Goal: Transaction & Acquisition: Obtain resource

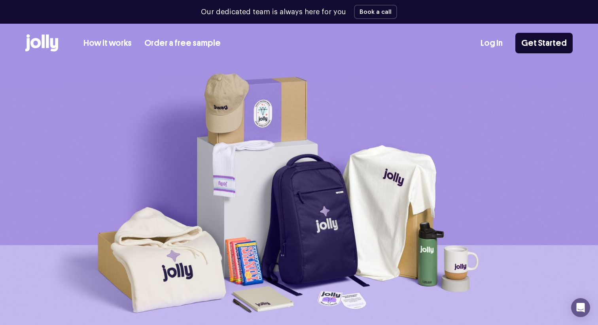
click at [320, 12] on p "Our dedicated team is always here for you" at bounding box center [273, 12] width 145 height 11
click at [316, 16] on p "Our dedicated team is always here for you" at bounding box center [273, 12] width 145 height 11
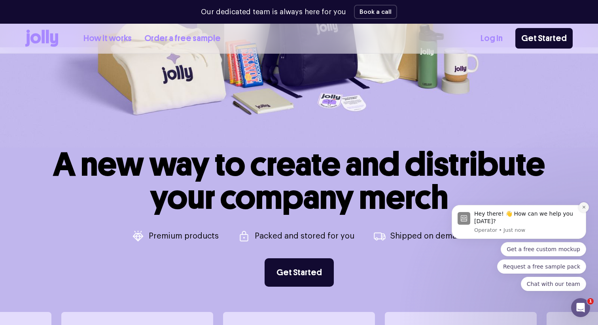
click at [586, 208] on icon "Dismiss notification" at bounding box center [584, 207] width 4 height 4
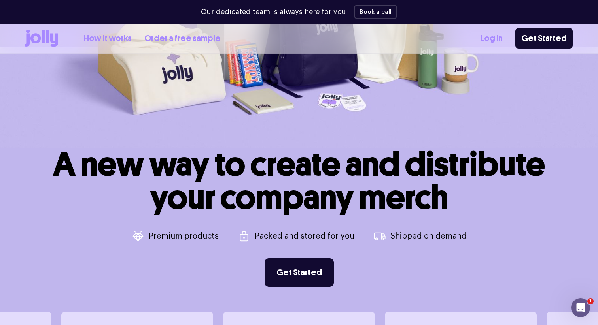
click at [482, 192] on h1 "A new way to create and distribute your company merch" at bounding box center [299, 181] width 492 height 66
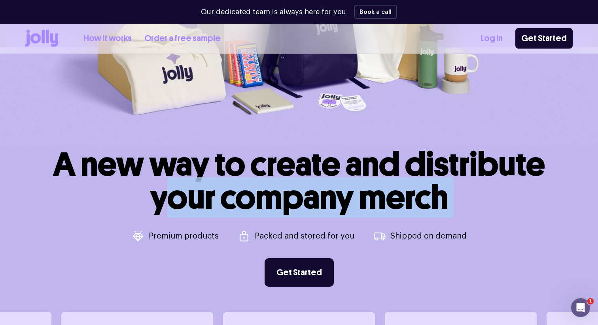
click at [473, 191] on h1 "A new way to create and distribute your company merch" at bounding box center [299, 181] width 492 height 66
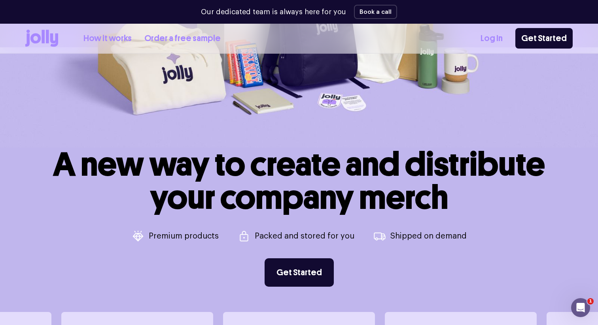
drag, startPoint x: 473, startPoint y: 191, endPoint x: 486, endPoint y: 187, distance: 13.6
click at [486, 187] on h1 "A new way to create and distribute your company merch" at bounding box center [299, 181] width 492 height 66
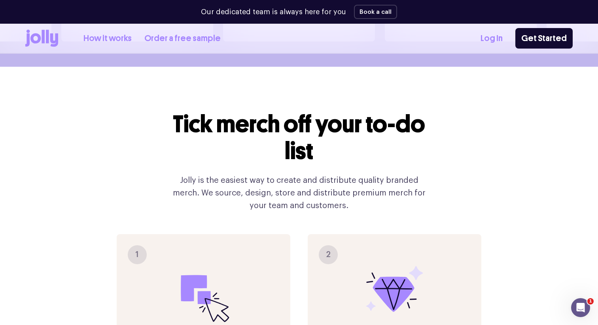
scroll to position [710, 0]
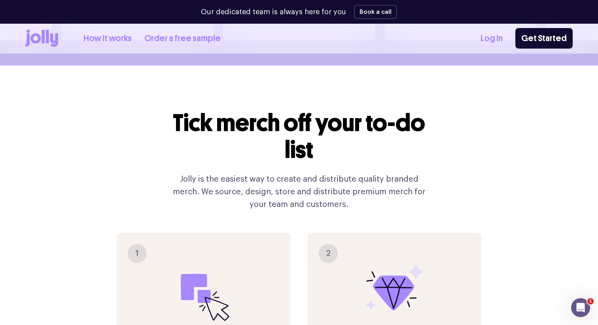
click at [309, 173] on p "Jolly is the easiest way to create and distribute quality branded merch. We sou…" at bounding box center [299, 192] width 266 height 38
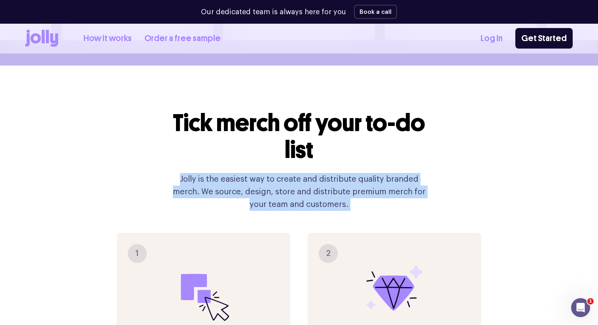
click at [311, 173] on p "Jolly is the easiest way to create and distribute quality branded merch. We sou…" at bounding box center [299, 192] width 266 height 38
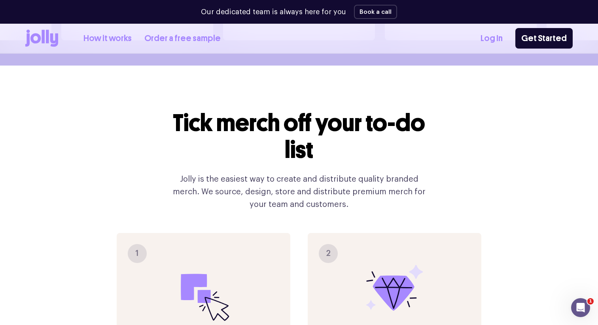
click at [312, 173] on p "Jolly is the easiest way to create and distribute quality branded merch. We sou…" at bounding box center [299, 192] width 266 height 38
click at [318, 150] on div "Tick merch off your to-do list Jolly is the easiest way to create and distribut…" at bounding box center [299, 160] width 266 height 101
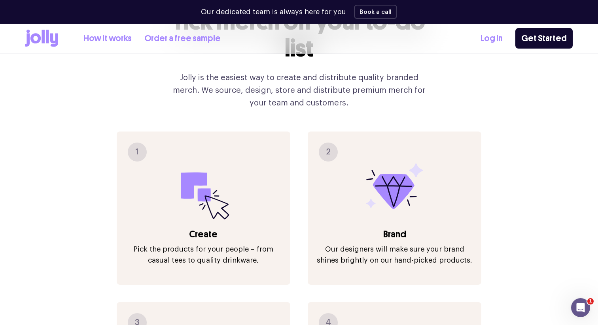
scroll to position [819, 0]
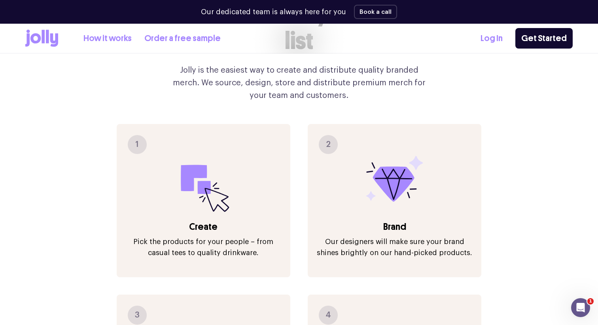
click at [276, 236] on p "Pick the products for your people – from casual tees to quality drinkware." at bounding box center [204, 247] width 158 height 22
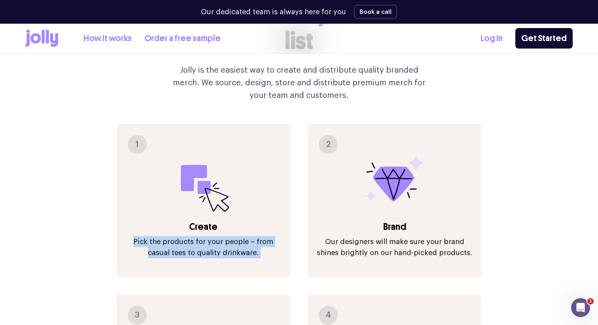
click at [278, 221] on h3 "Create" at bounding box center [204, 227] width 158 height 13
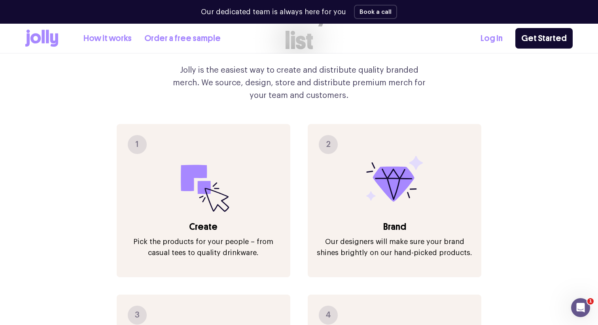
click at [278, 221] on h3 "Create" at bounding box center [204, 227] width 158 height 13
click at [274, 236] on p "Pick the products for your people – from casual tees to quality drinkware." at bounding box center [204, 247] width 158 height 22
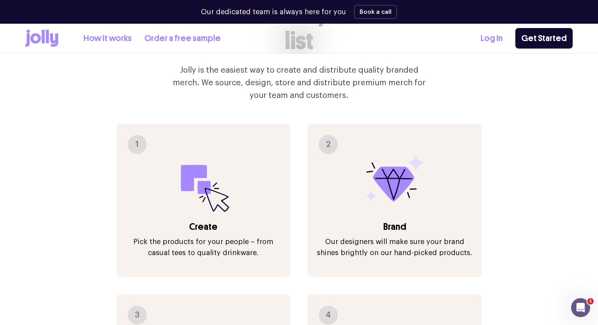
click at [297, 168] on div "1 Create Pick the products for your people – from casual tees to quality drinkw…" at bounding box center [299, 291] width 365 height 335
click at [280, 197] on div "1 Create Pick the products for your people – from casual tees to quality drinkw…" at bounding box center [204, 200] width 174 height 153
click at [275, 221] on h3 "Create" at bounding box center [204, 227] width 158 height 13
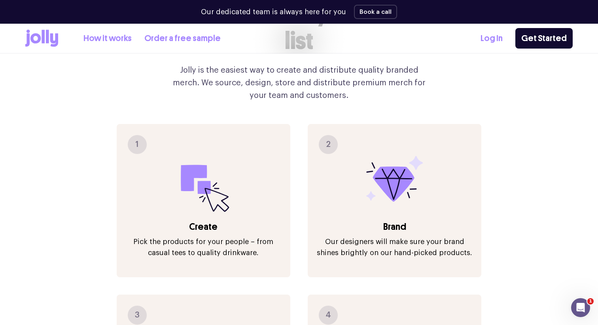
click at [275, 221] on h3 "Create" at bounding box center [204, 227] width 158 height 13
click at [267, 236] on p "Pick the products for your people – from casual tees to quality drinkware." at bounding box center [204, 247] width 158 height 22
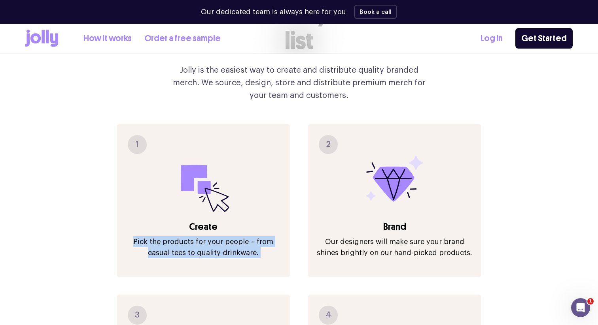
click at [268, 236] on p "Pick the products for your people – from casual tees to quality drinkware." at bounding box center [204, 247] width 158 height 22
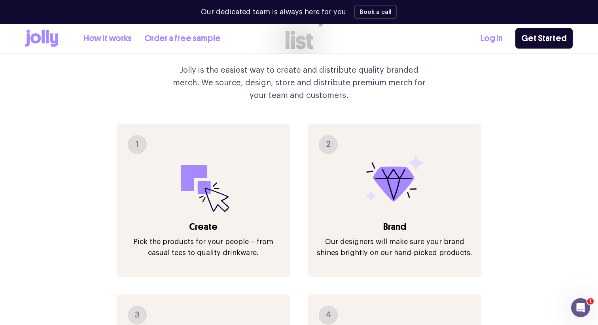
click at [268, 236] on p "Pick the products for your people – from casual tees to quality drinkware." at bounding box center [204, 247] width 158 height 22
click at [261, 236] on p "Pick the products for your people – from casual tees to quality drinkware." at bounding box center [204, 247] width 158 height 22
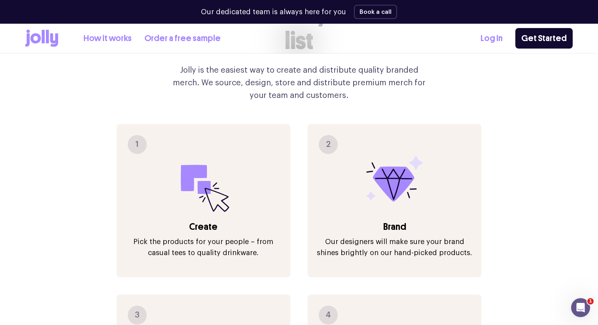
click at [261, 236] on p "Pick the products for your people – from casual tees to quality drinkware." at bounding box center [204, 247] width 158 height 22
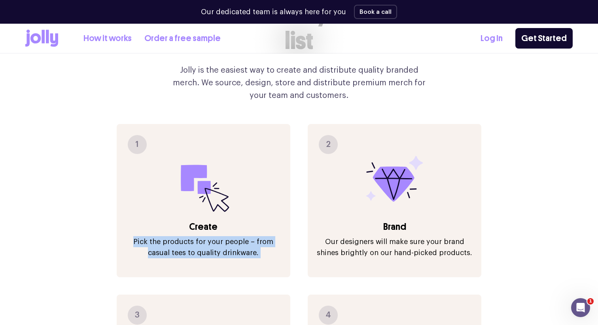
click at [268, 216] on div "1 Create Pick the products for your people – from casual tees to quality drinkw…" at bounding box center [204, 200] width 174 height 153
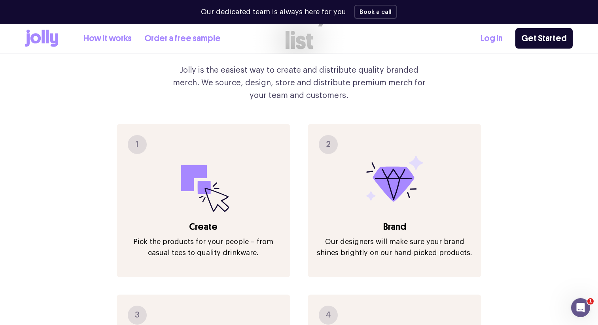
click at [268, 216] on div "1 Create Pick the products for your people – from casual tees to quality drinkw…" at bounding box center [204, 200] width 174 height 153
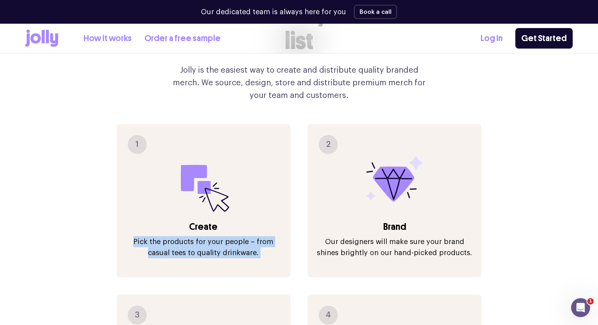
click at [268, 216] on div "1 Create Pick the products for your people – from casual tees to quality drinkw…" at bounding box center [204, 200] width 174 height 153
click at [263, 236] on p "Pick the products for your people – from casual tees to quality drinkware." at bounding box center [204, 247] width 158 height 22
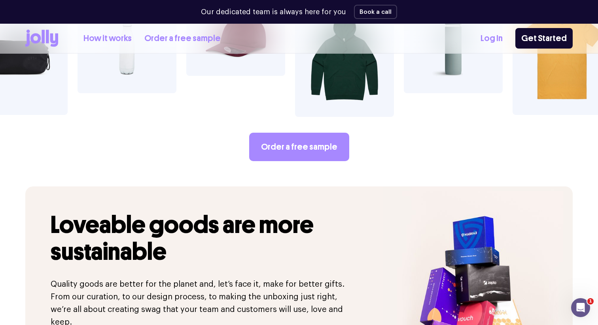
scroll to position [1526, 0]
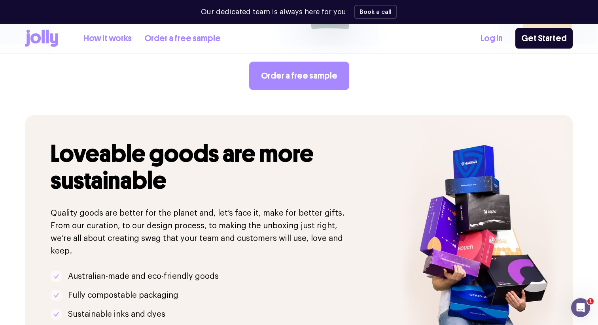
click at [233, 178] on div "Loveable goods are more sustainable Quality goods are better for the planet and…" at bounding box center [203, 243] width 357 height 257
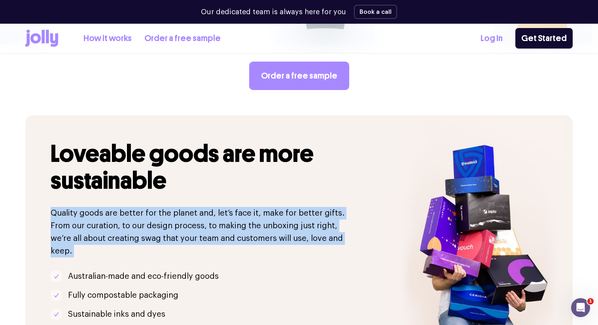
click at [233, 178] on div "Loveable goods are more sustainable Quality goods are better for the planet and…" at bounding box center [203, 243] width 357 height 257
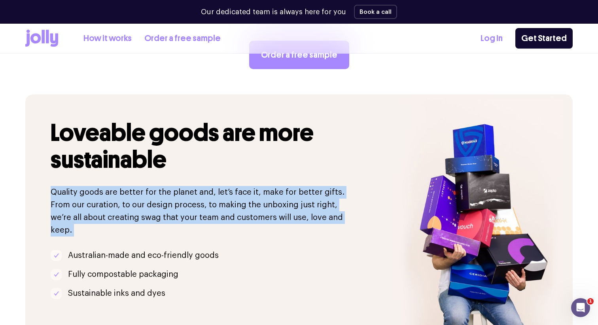
click at [233, 186] on p "Quality goods are better for the planet and, let’s face it, make for better gif…" at bounding box center [204, 211] width 307 height 51
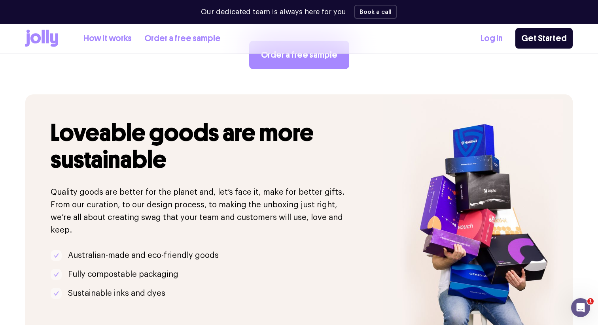
click at [233, 186] on p "Quality goods are better for the planet and, let’s face it, make for better gif…" at bounding box center [204, 211] width 307 height 51
click at [234, 186] on p "Quality goods are better for the planet and, let’s face it, make for better gif…" at bounding box center [204, 211] width 307 height 51
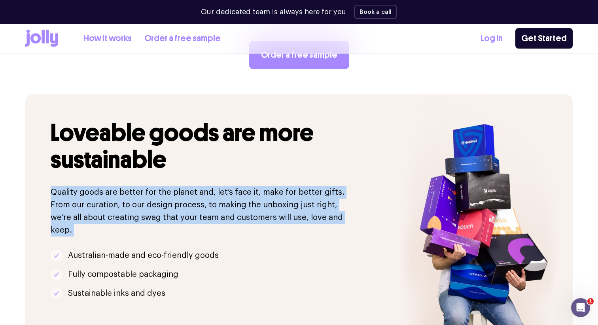
click at [235, 186] on p "Quality goods are better for the planet and, let’s face it, make for better gif…" at bounding box center [204, 211] width 307 height 51
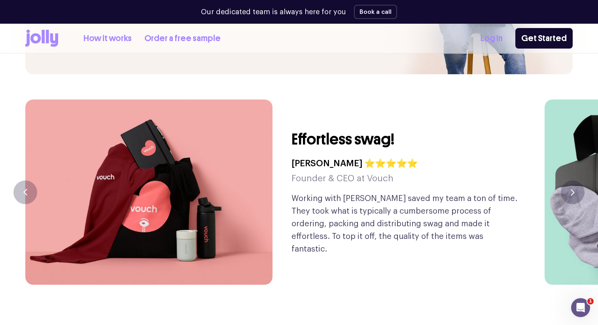
scroll to position [1839, 0]
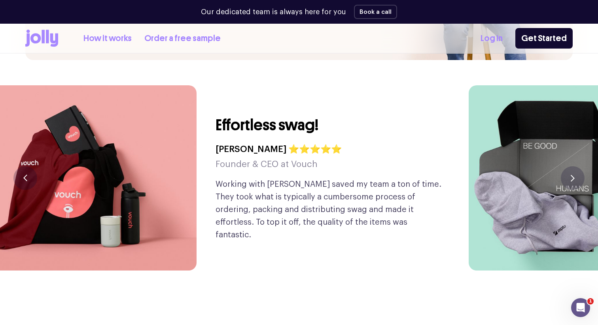
drag, startPoint x: 171, startPoint y: 177, endPoint x: 55, endPoint y: 184, distance: 116.1
click at [55, 184] on img at bounding box center [72, 177] width 247 height 185
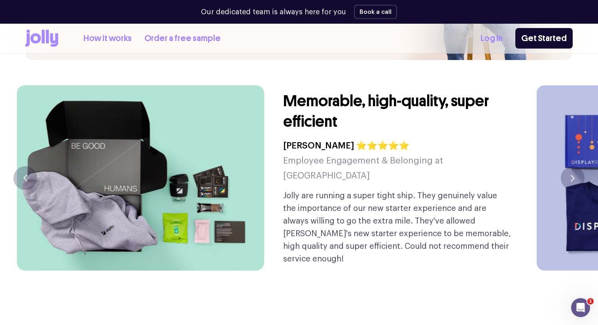
drag, startPoint x: 396, startPoint y: 176, endPoint x: 388, endPoint y: 177, distance: 8.4
click at [388, 190] on p "Jolly are running a super tight ship. They genuinely value the importance of ou…" at bounding box center [397, 228] width 228 height 76
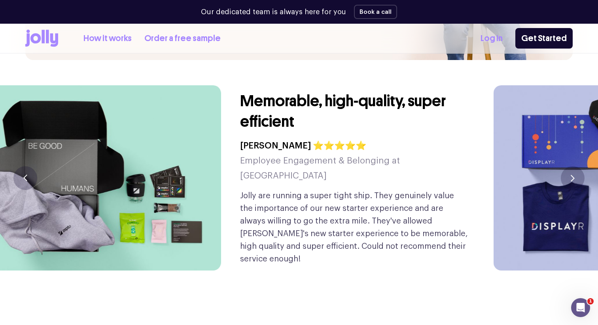
drag, startPoint x: 386, startPoint y: 159, endPoint x: 327, endPoint y: 166, distance: 59.3
click at [327, 166] on div "Memorable, high-quality, super efficient Eve Erickson ⭐⭐⭐⭐⭐ Employee Engagement…" at bounding box center [354, 177] width 228 height 185
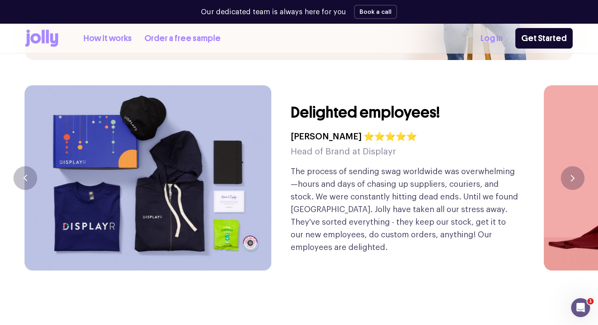
drag, startPoint x: 379, startPoint y: 172, endPoint x: 278, endPoint y: 173, distance: 101.6
click at [291, 173] on p "The process of sending swag worldwide was overwhelming—hours and days of chasin…" at bounding box center [405, 210] width 228 height 89
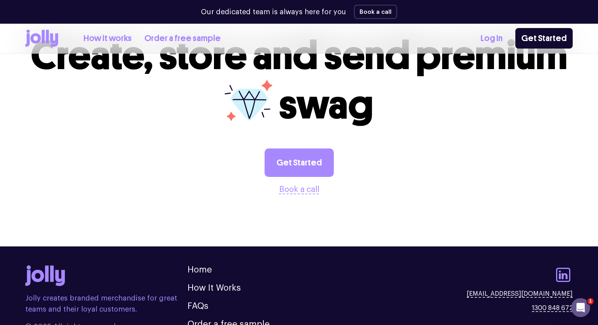
scroll to position [2178, 0]
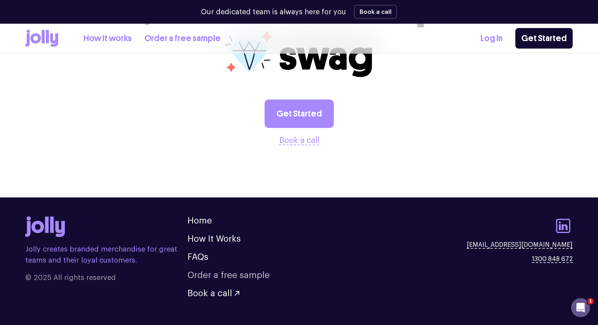
click at [198, 271] on link "Order a free sample" at bounding box center [228, 275] width 82 height 9
click at [198, 253] on link "FAQs" at bounding box center [197, 257] width 21 height 9
click at [205, 235] on link "How It Works" at bounding box center [213, 239] width 53 height 9
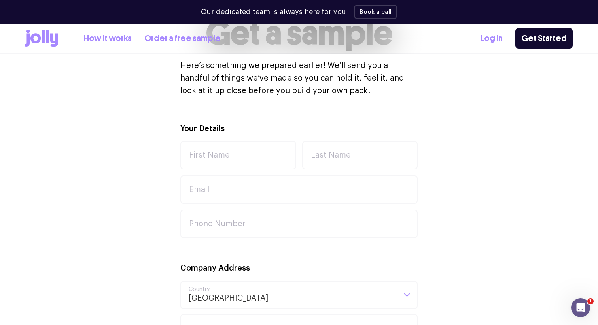
scroll to position [219, 0]
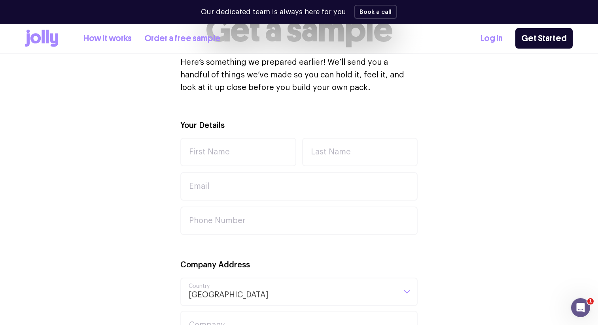
click at [243, 90] on p "Here’s something we prepared earlier! We’ll send you a handful of things we’ve …" at bounding box center [298, 75] width 237 height 38
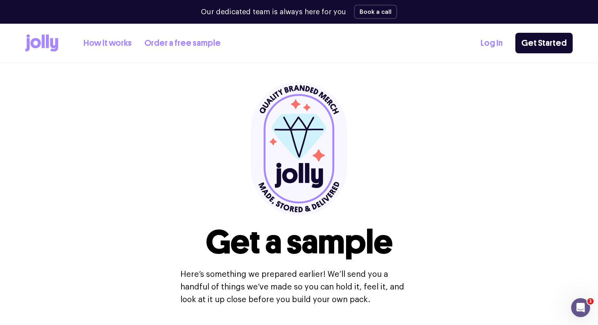
scroll to position [0, 0]
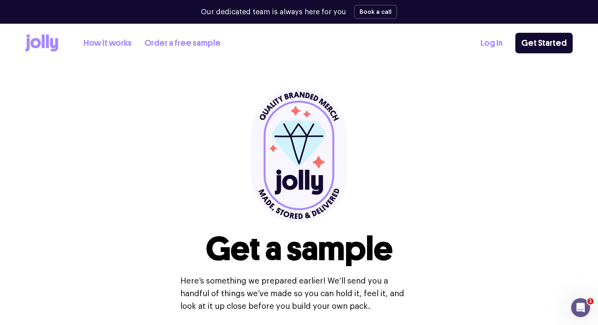
drag, startPoint x: 271, startPoint y: 189, endPoint x: 178, endPoint y: 189, distance: 92.9
click at [178, 189] on div "Get a sample Here’s something we prepared earlier! We’ll send you a handful of …" at bounding box center [298, 200] width 547 height 275
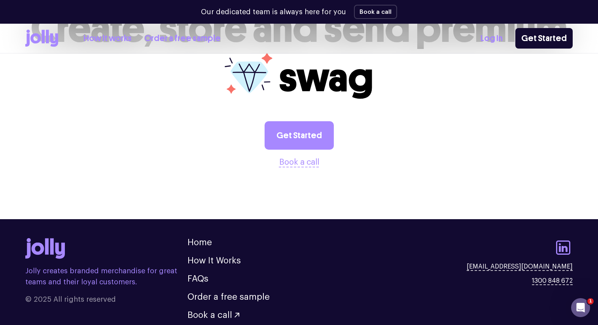
scroll to position [862, 0]
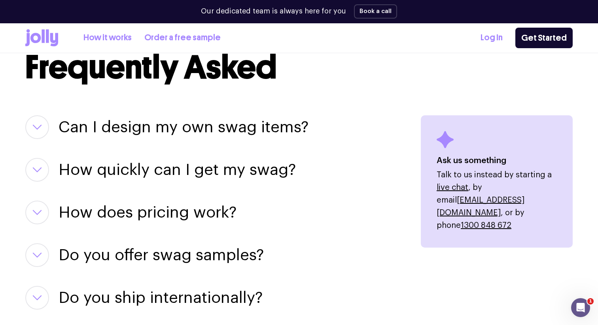
scroll to position [972, 0]
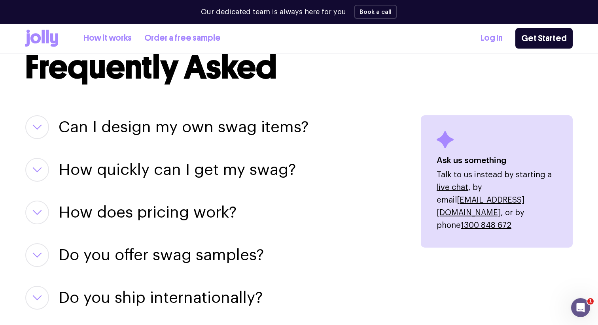
click at [189, 120] on h3 "Can I design my own swag items?" at bounding box center [184, 127] width 250 height 24
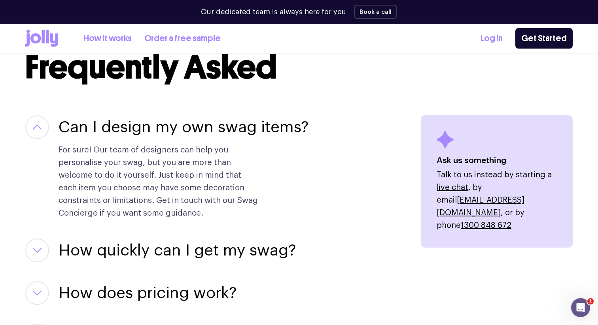
click at [189, 120] on h3 "Can I design my own swag items?" at bounding box center [184, 127] width 250 height 24
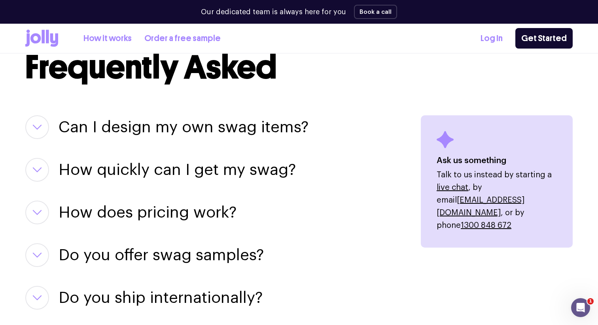
click at [173, 163] on h3 "How quickly can I get my swag?" at bounding box center [177, 170] width 237 height 24
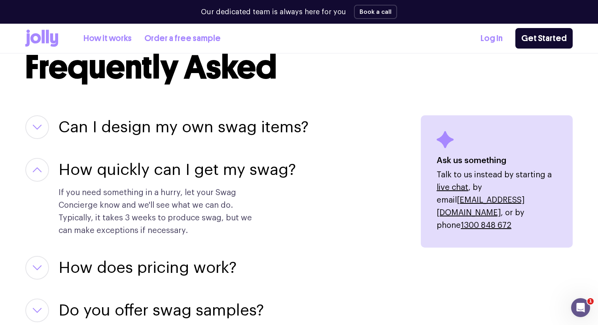
click at [173, 163] on h3 "How quickly can I get my swag?" at bounding box center [177, 170] width 237 height 24
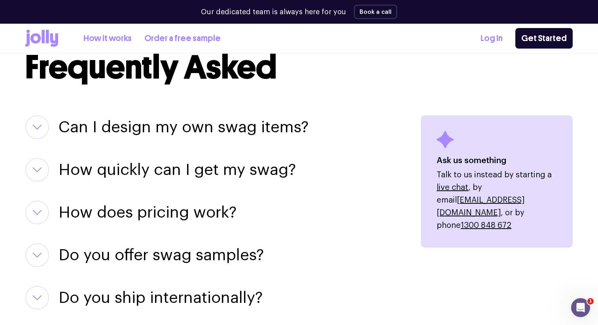
click at [186, 214] on h3 "How does pricing work?" at bounding box center [148, 213] width 178 height 24
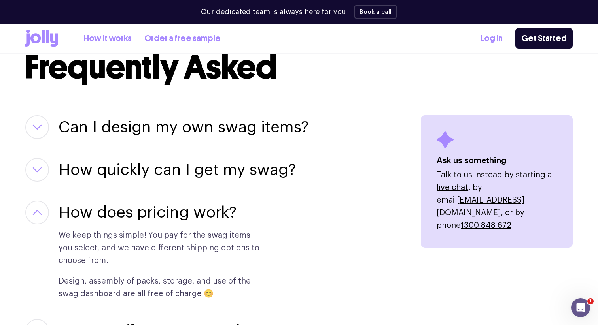
click at [186, 214] on h3 "How does pricing work?" at bounding box center [148, 213] width 178 height 24
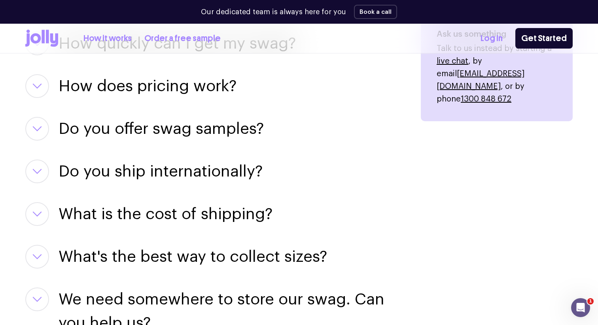
scroll to position [1100, 0]
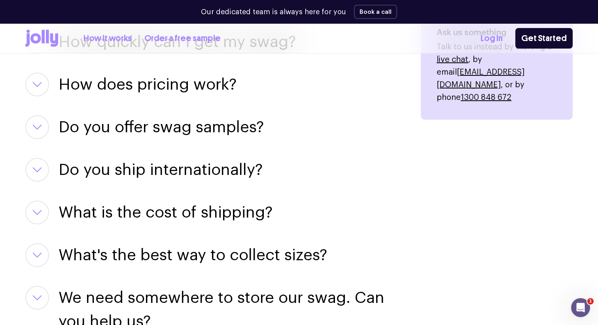
click at [183, 137] on h3 "Do you offer swag samples?" at bounding box center [161, 127] width 205 height 24
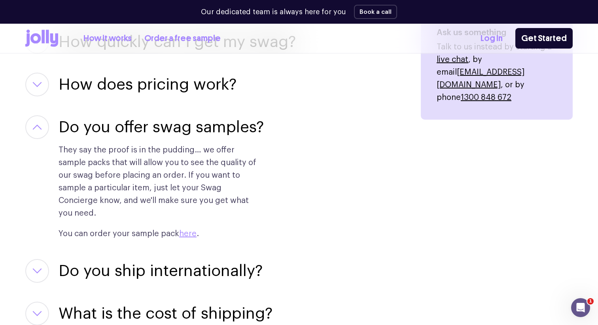
click at [183, 137] on h3 "Do you offer swag samples?" at bounding box center [161, 127] width 205 height 24
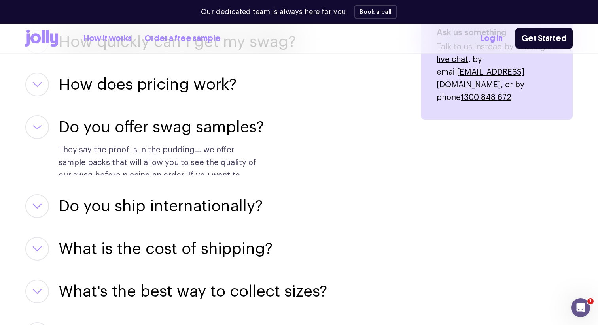
click at [183, 137] on h3 "Do you offer swag samples?" at bounding box center [161, 127] width 205 height 24
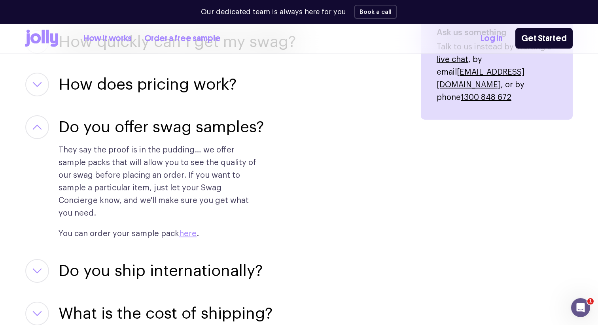
click at [183, 137] on h3 "Do you offer swag samples?" at bounding box center [161, 127] width 205 height 24
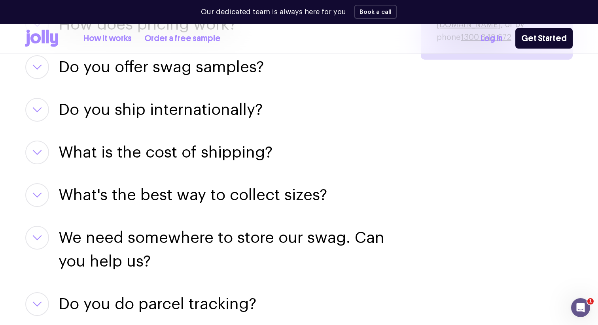
scroll to position [1163, 0]
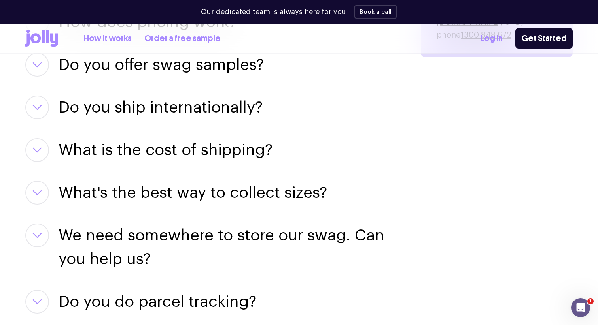
click at [184, 161] on h3 "What is the cost of shipping?" at bounding box center [166, 150] width 214 height 24
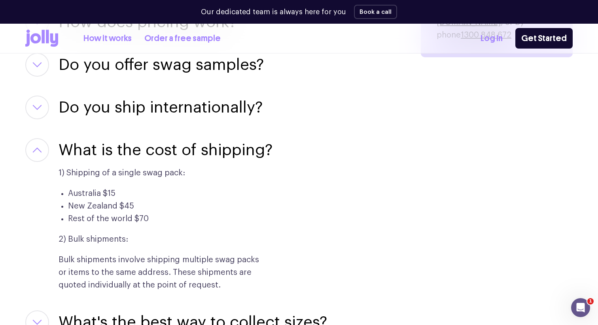
click at [187, 151] on h3 "What is the cost of shipping?" at bounding box center [166, 150] width 214 height 24
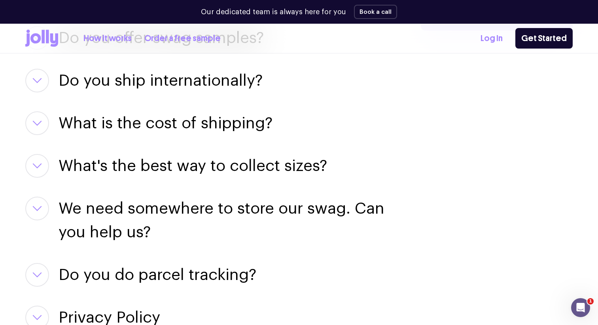
scroll to position [1191, 0]
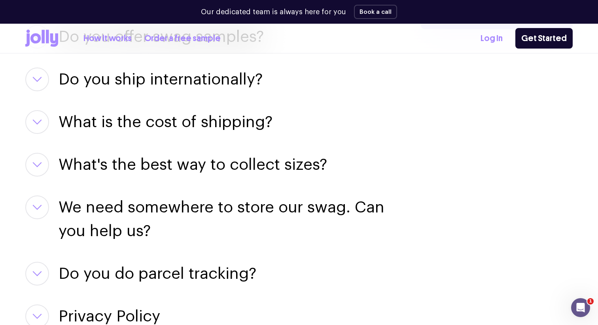
click at [190, 131] on h3 "What is the cost of shipping?" at bounding box center [166, 122] width 214 height 24
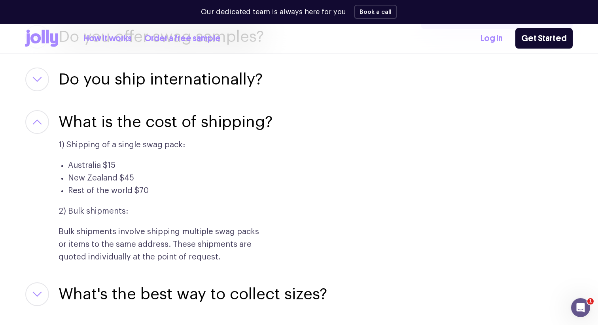
click at [190, 131] on h3 "What is the cost of shipping?" at bounding box center [166, 122] width 214 height 24
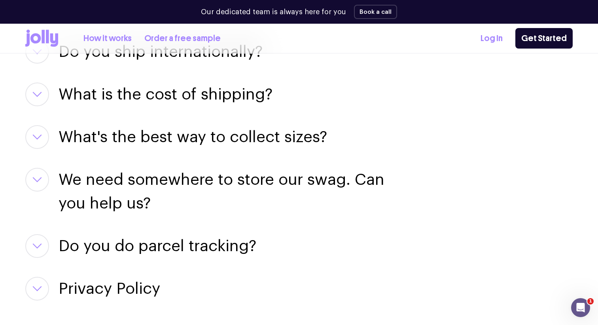
scroll to position [1225, 0]
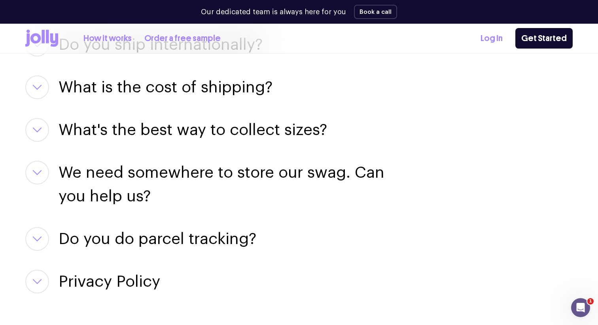
click at [187, 132] on h3 "What's the best way to collect sizes?" at bounding box center [193, 130] width 268 height 24
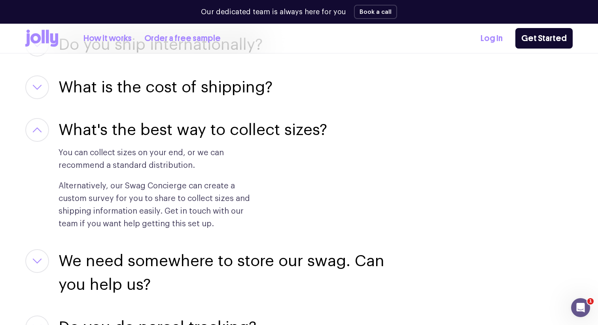
click at [187, 132] on h3 "What's the best way to collect sizes?" at bounding box center [193, 130] width 268 height 24
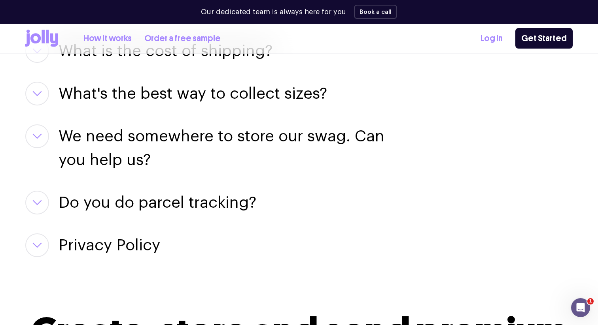
scroll to position [1268, 0]
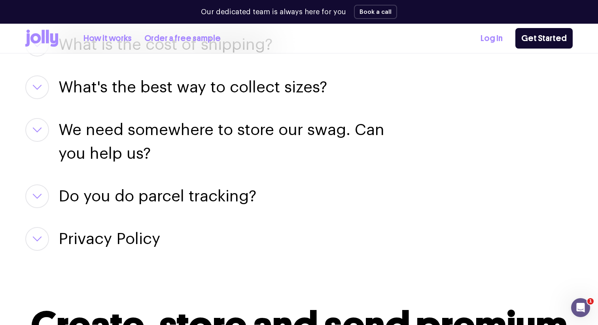
click at [198, 149] on h3 "We need somewhere to store our swag. Can you help us?" at bounding box center [230, 141] width 343 height 47
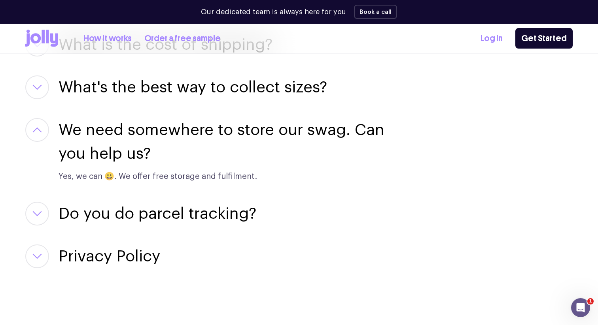
click at [198, 149] on h3 "We need somewhere to store our swag. Can you help us?" at bounding box center [230, 141] width 343 height 47
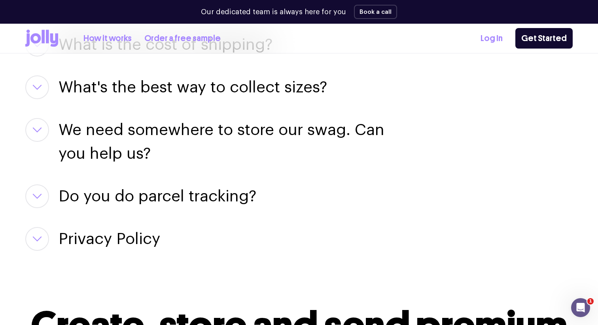
click at [181, 186] on h3 "Do you do parcel tracking?" at bounding box center [158, 197] width 198 height 24
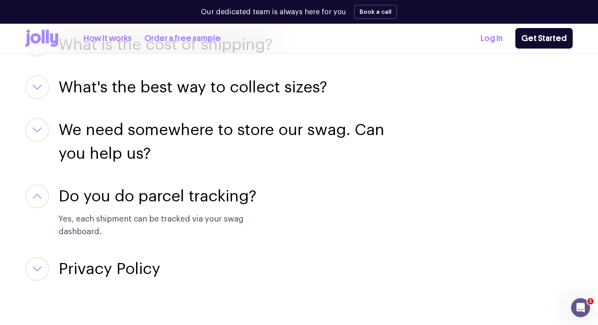
click at [181, 186] on h3 "Do you do parcel tracking?" at bounding box center [158, 197] width 198 height 24
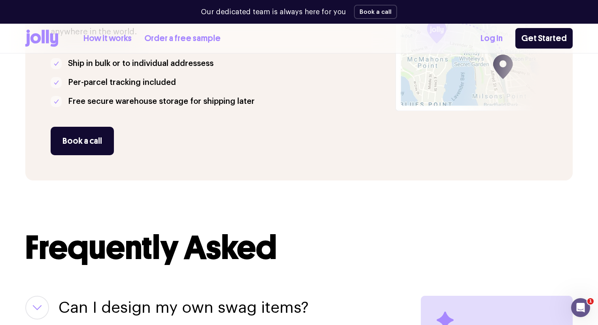
scroll to position [726, 0]
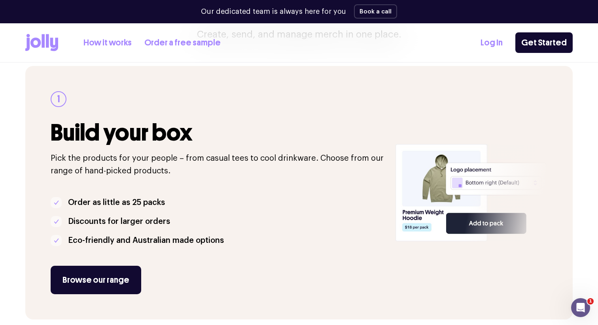
scroll to position [123, 0]
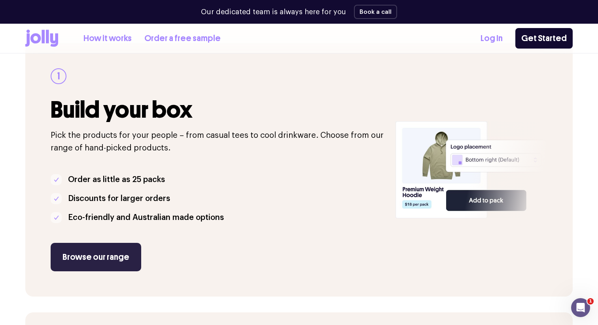
click at [97, 263] on link "Browse our range" at bounding box center [96, 257] width 91 height 28
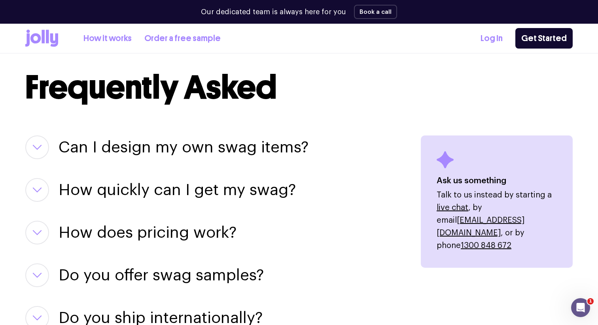
scroll to position [954, 0]
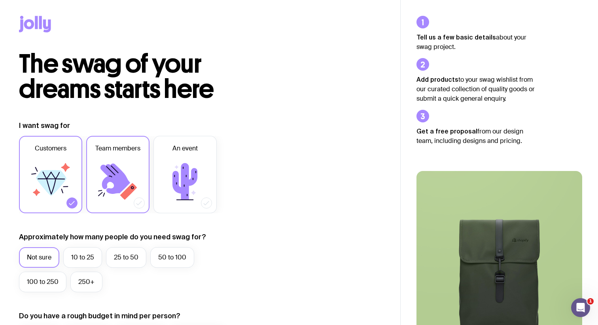
click at [112, 160] on icon at bounding box center [117, 181] width 47 height 47
click at [0, 0] on input "Team members" at bounding box center [0, 0] width 0 height 0
click at [59, 174] on icon at bounding box center [51, 183] width 30 height 26
click at [0, 0] on input "Customers" at bounding box center [0, 0] width 0 height 0
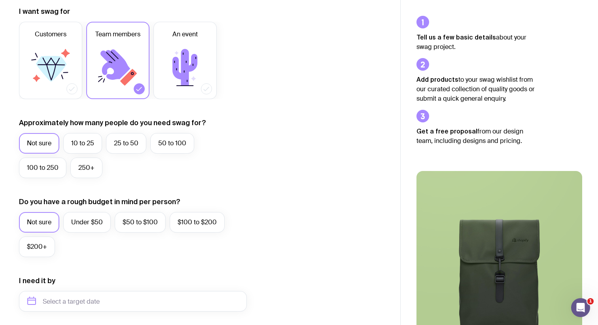
scroll to position [117, 0]
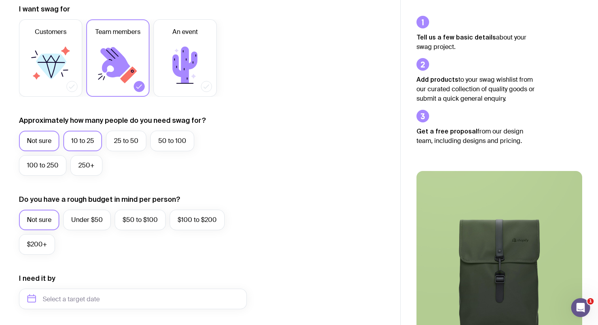
click at [87, 146] on label "10 to 25" at bounding box center [82, 141] width 39 height 21
click at [0, 0] on input "10 to 25" at bounding box center [0, 0] width 0 height 0
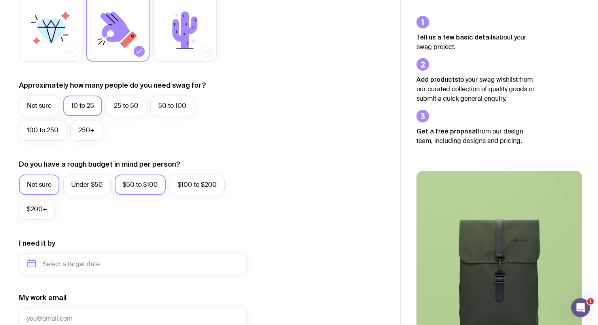
scroll to position [155, 0]
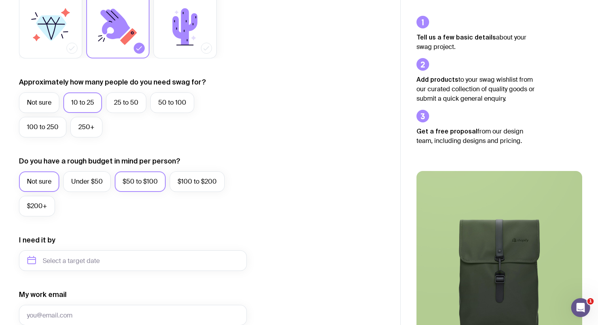
click at [146, 183] on label "$50 to $100" at bounding box center [140, 182] width 51 height 21
click at [0, 0] on input "$50 to $100" at bounding box center [0, 0] width 0 height 0
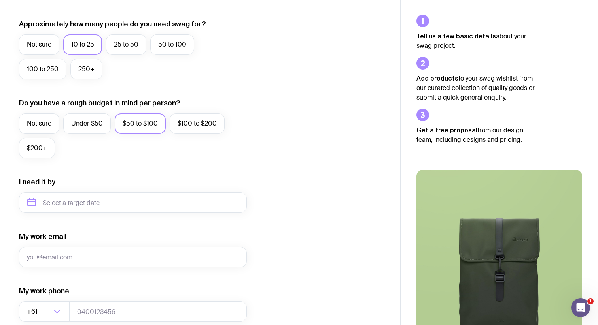
scroll to position [215, 0]
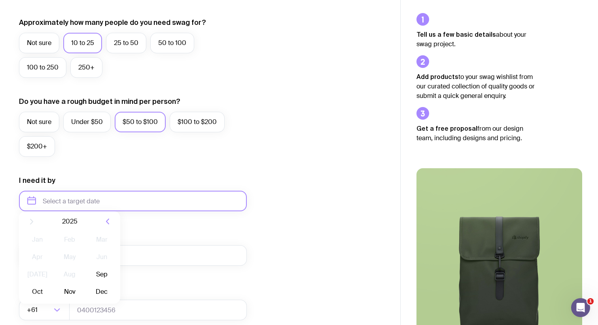
click at [115, 198] on input "text" at bounding box center [133, 201] width 228 height 21
click at [35, 295] on button "Oct" at bounding box center [37, 299] width 29 height 16
type input "[DATE]"
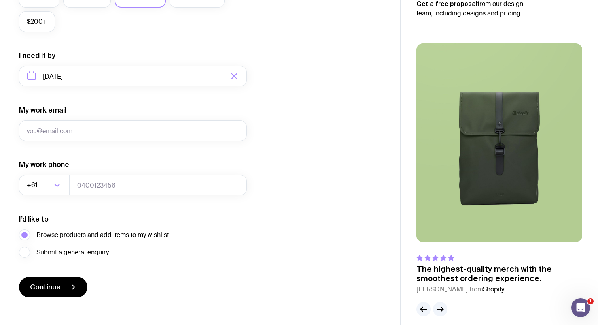
scroll to position [333, 0]
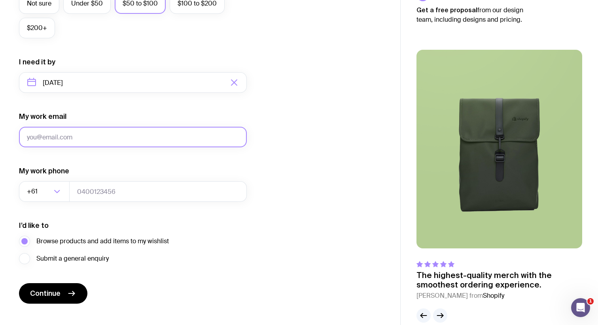
click at [98, 134] on input "My work email" at bounding box center [133, 137] width 228 height 21
type input "[EMAIL_ADDRESS][DOMAIN_NAME]"
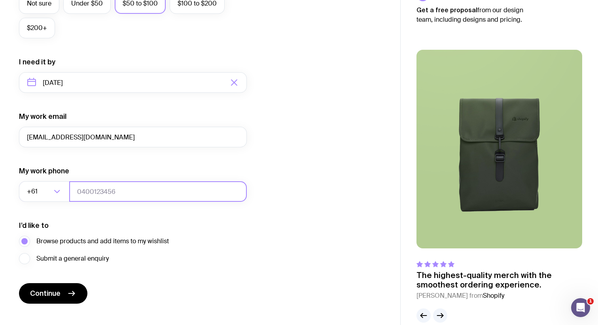
click at [92, 190] on input "tel" at bounding box center [158, 191] width 178 height 21
type input "4450492384"
click at [191, 231] on div "I’d like to Browse products and add items to my wishlist Submit a general enqui…" at bounding box center [133, 242] width 228 height 43
click at [61, 296] on button "Continue" at bounding box center [53, 294] width 68 height 21
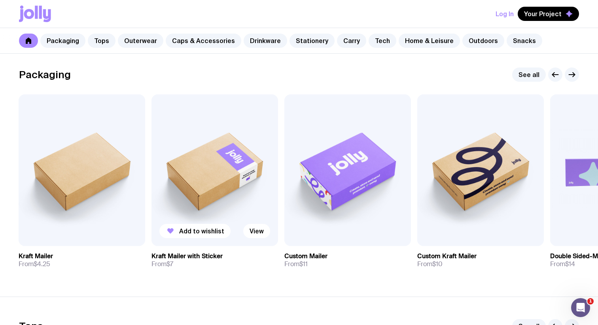
scroll to position [123, 0]
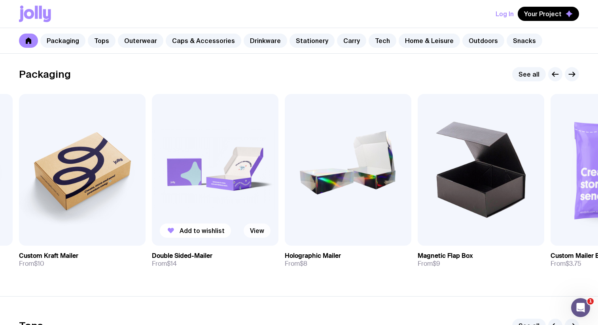
click at [250, 232] on link "View" at bounding box center [257, 231] width 27 height 14
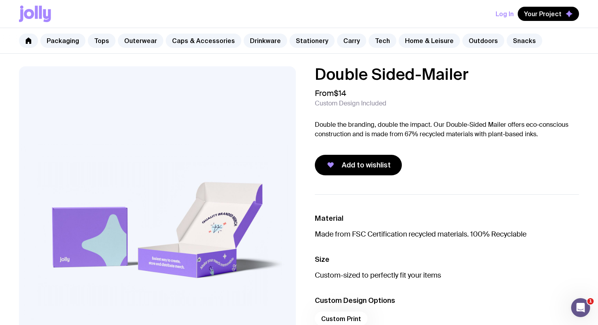
click at [372, 129] on p "Double the branding, double the impact. Our Double-Sided Mailer offers eco-cons…" at bounding box center [447, 129] width 264 height 19
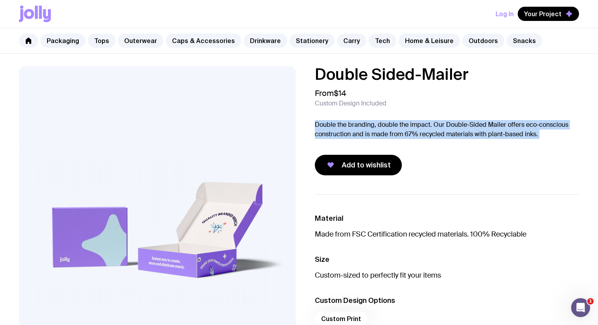
click at [372, 123] on p "Double the branding, double the impact. Our Double-Sided Mailer offers eco-cons…" at bounding box center [447, 129] width 264 height 19
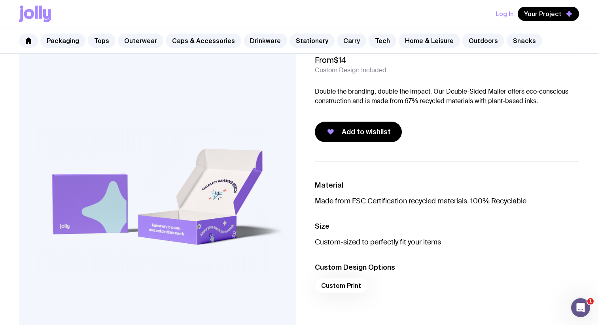
scroll to position [38, 0]
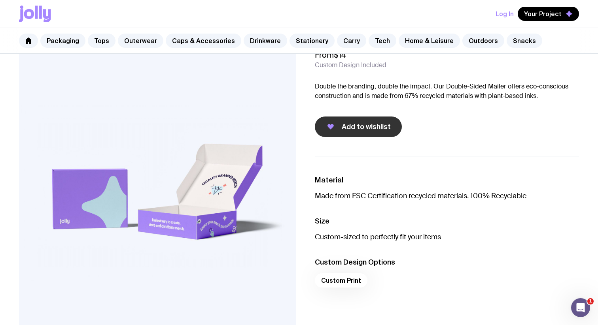
click at [335, 128] on button "Add to wishlist" at bounding box center [358, 127] width 87 height 21
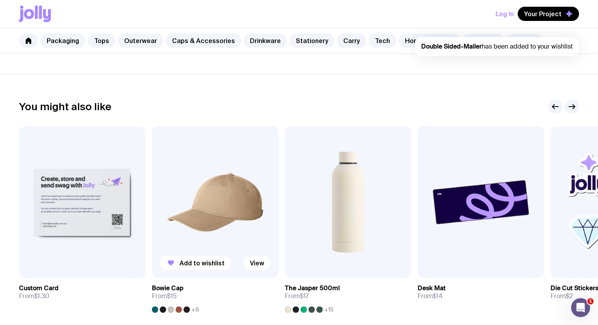
scroll to position [308, 0]
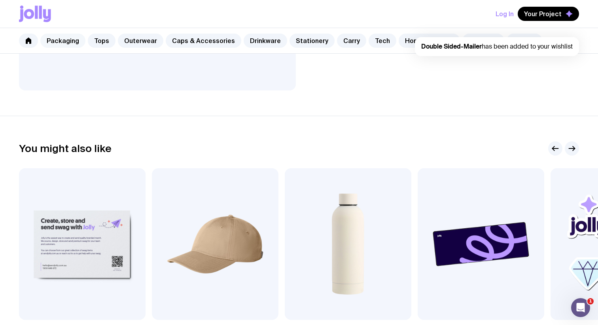
click at [59, 43] on link "Packaging" at bounding box center [62, 41] width 45 height 14
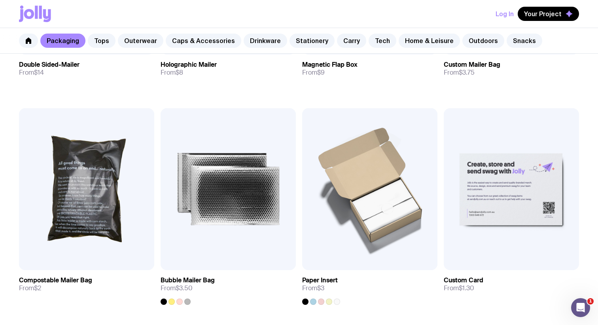
scroll to position [531, 0]
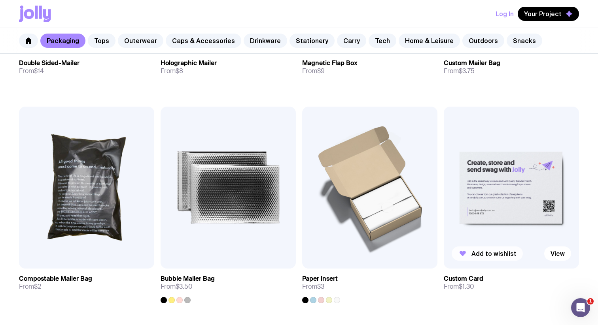
click at [486, 251] on span "Add to wishlist" at bounding box center [493, 254] width 45 height 8
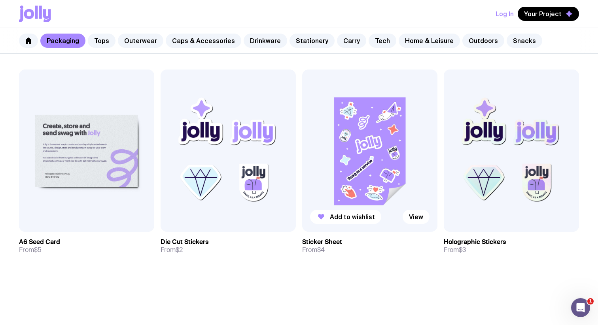
scroll to position [793, 0]
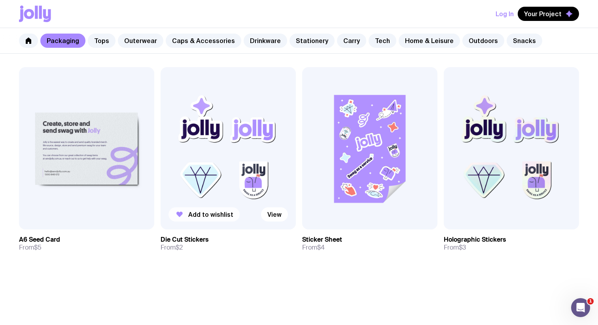
click at [202, 210] on button "Add to wishlist" at bounding box center [203, 215] width 71 height 14
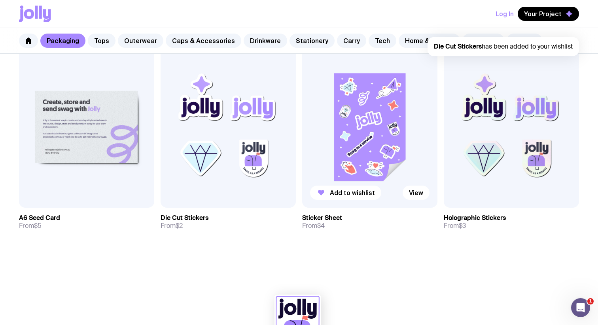
scroll to position [814, 0]
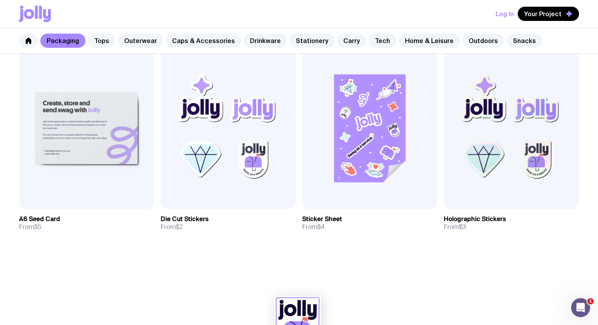
click at [112, 38] on link "Tops" at bounding box center [102, 41] width 28 height 14
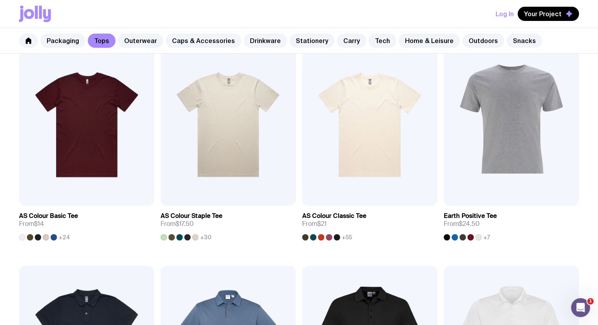
scroll to position [168, 0]
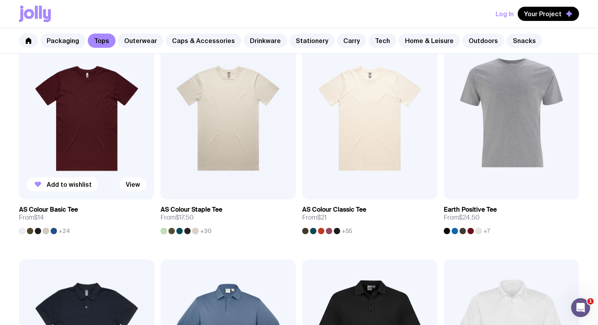
click at [22, 233] on div at bounding box center [22, 231] width 6 height 6
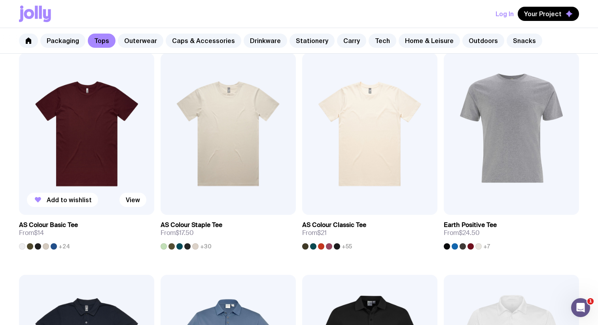
scroll to position [146, 0]
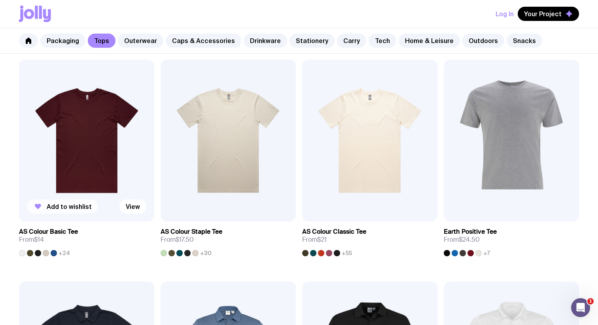
click at [71, 208] on span "Add to wishlist" at bounding box center [69, 207] width 45 height 8
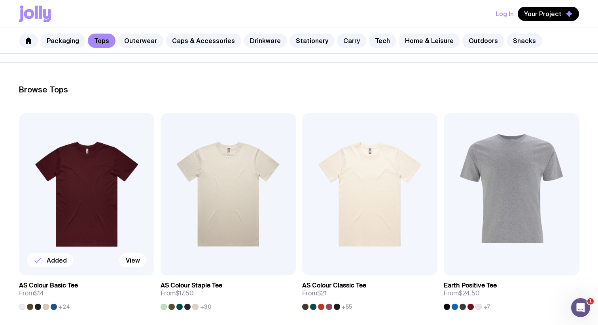
scroll to position [87, 0]
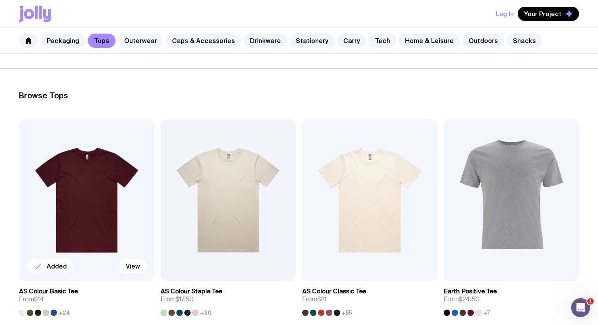
click at [134, 45] on link "Outerwear" at bounding box center [140, 41] width 45 height 14
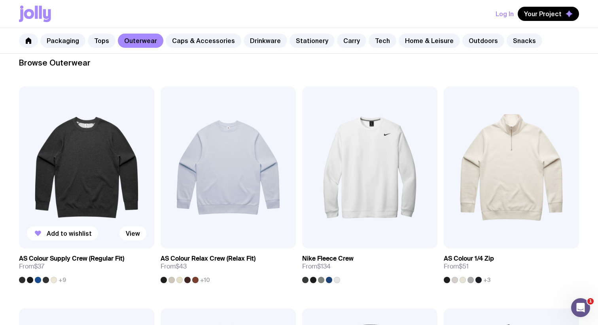
scroll to position [120, 0]
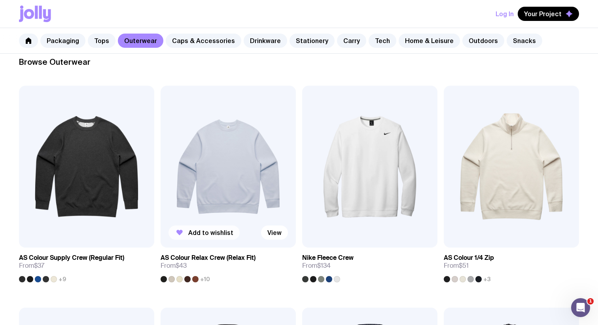
click at [193, 233] on span "Add to wishlist" at bounding box center [210, 233] width 45 height 8
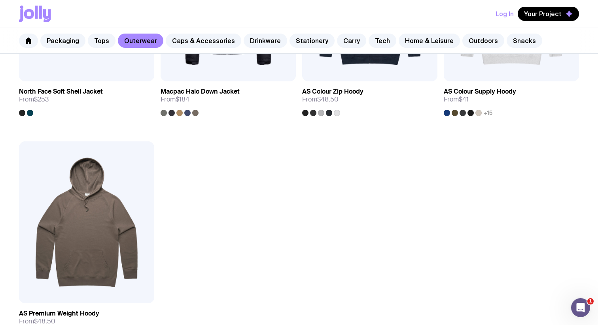
scroll to position [1227, 0]
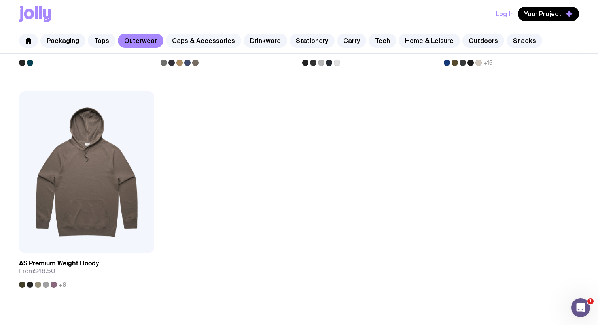
click at [197, 37] on link "Caps & Accessories" at bounding box center [204, 41] width 76 height 14
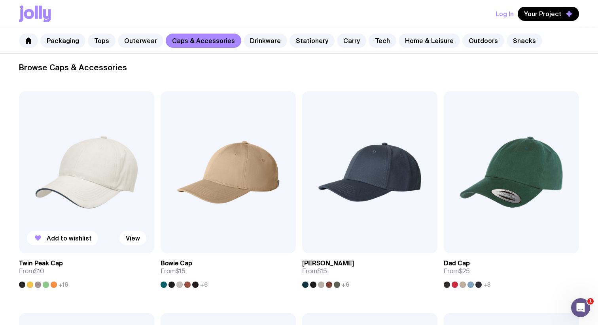
scroll to position [118, 0]
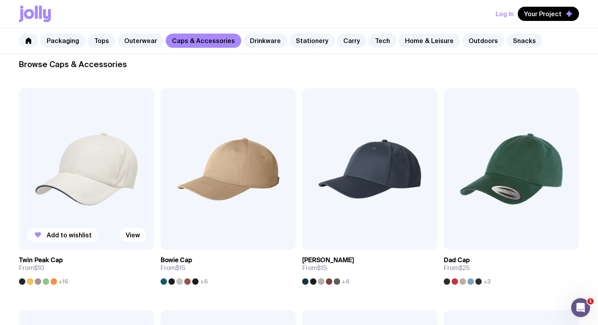
click at [80, 233] on span "Add to wishlist" at bounding box center [69, 235] width 45 height 8
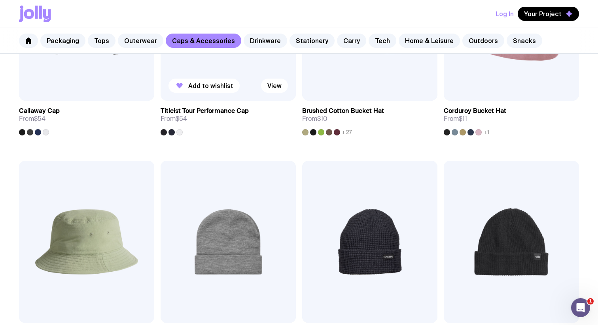
scroll to position [802, 0]
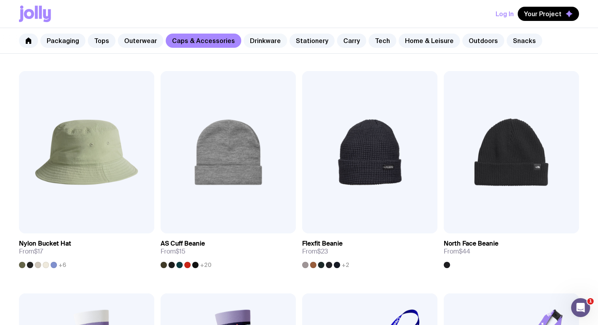
click at [265, 41] on link "Drinkware" at bounding box center [265, 41] width 43 height 14
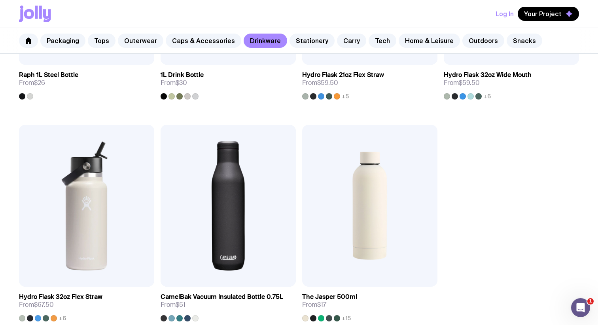
scroll to position [1242, 0]
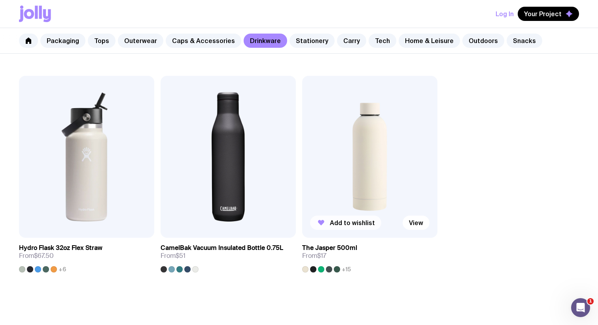
click at [338, 221] on span "Add to wishlist" at bounding box center [352, 223] width 45 height 8
click at [293, 45] on link "Stationery" at bounding box center [311, 41] width 45 height 14
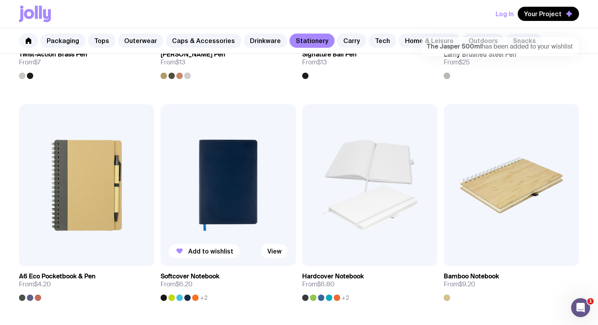
scroll to position [580, 0]
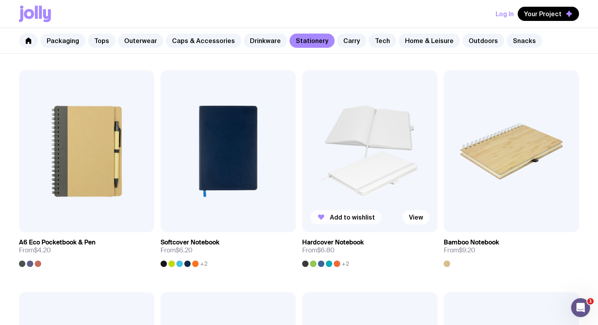
click at [321, 218] on icon "button" at bounding box center [321, 218] width 6 height 6
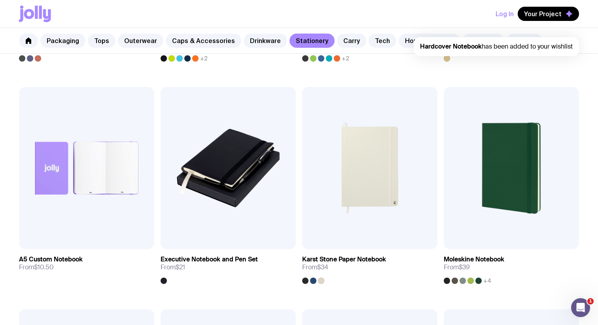
scroll to position [786, 0]
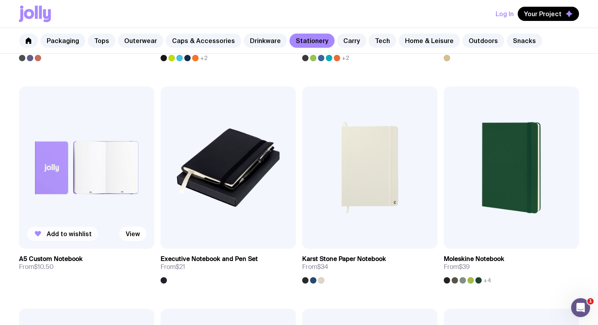
click at [41, 233] on icon "button" at bounding box center [37, 233] width 9 height 9
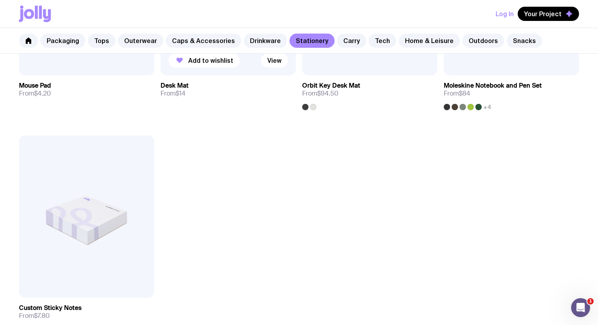
scroll to position [1412, 0]
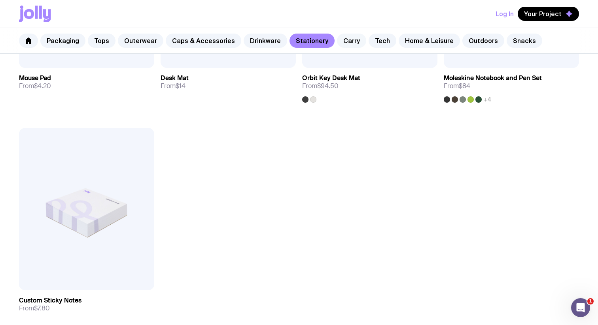
click at [344, 39] on link "Carry" at bounding box center [351, 41] width 29 height 14
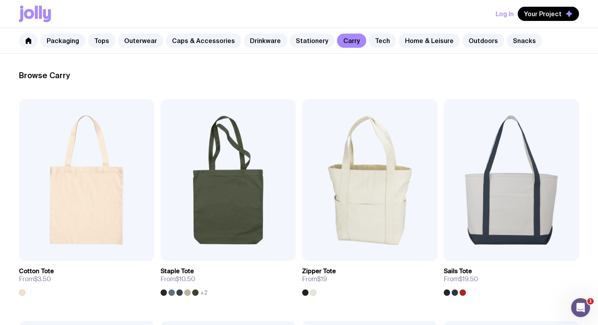
scroll to position [146, 0]
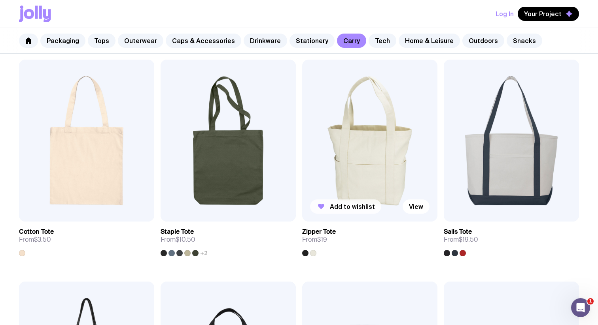
click at [324, 203] on icon "button" at bounding box center [320, 206] width 9 height 9
click at [374, 34] on link "Tech" at bounding box center [383, 41] width 28 height 14
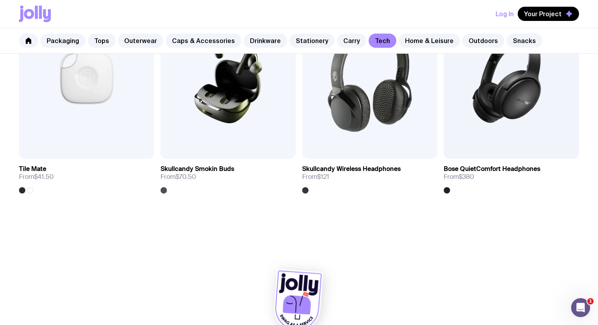
scroll to position [1546, 0]
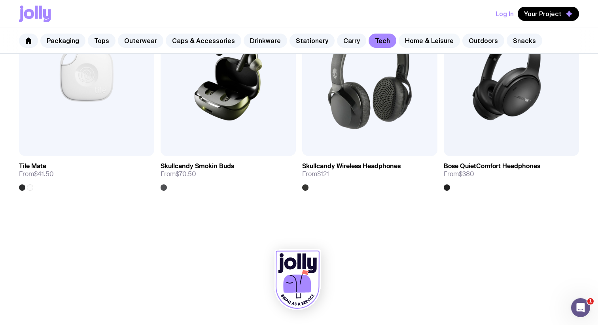
click at [399, 40] on link "Home & Leisure" at bounding box center [429, 41] width 61 height 14
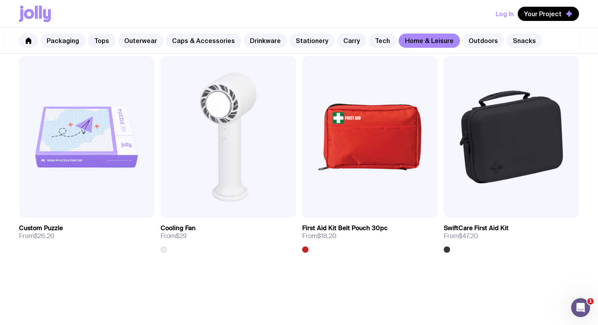
scroll to position [1712, 0]
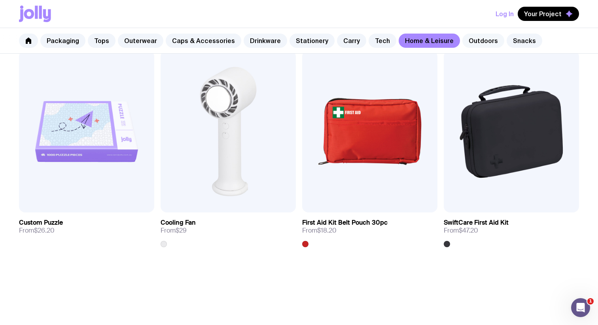
click at [462, 39] on link "Outdoors" at bounding box center [483, 41] width 42 height 14
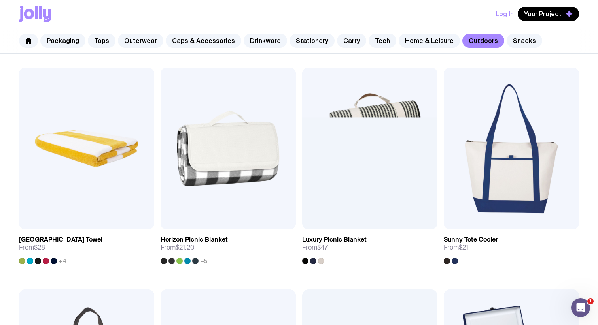
scroll to position [633, 0]
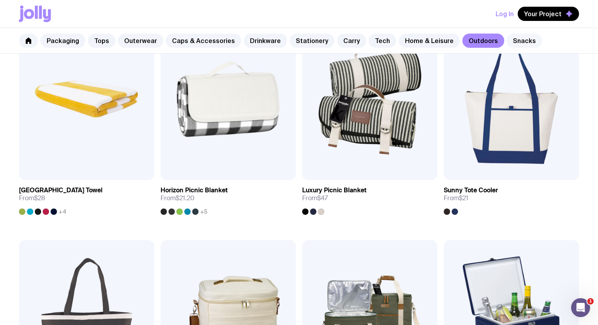
click at [514, 46] on link "Snacks" at bounding box center [525, 41] width 36 height 14
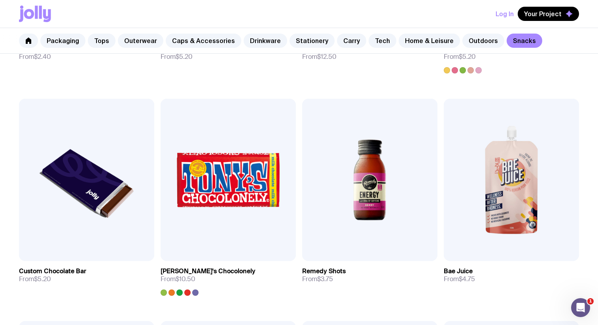
scroll to position [359, 0]
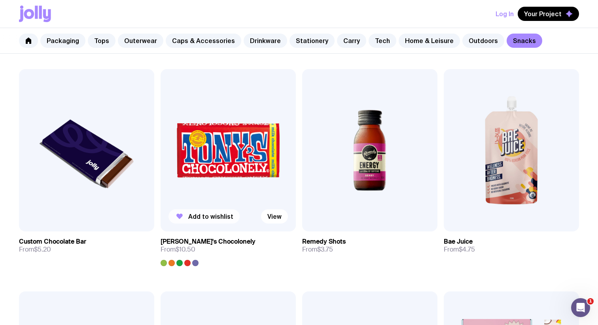
click at [189, 214] on span "Add to wishlist" at bounding box center [210, 217] width 45 height 8
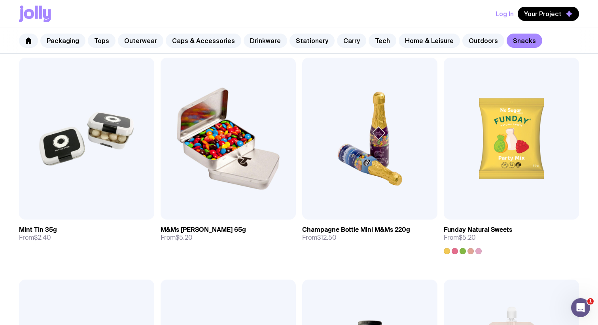
scroll to position [138, 0]
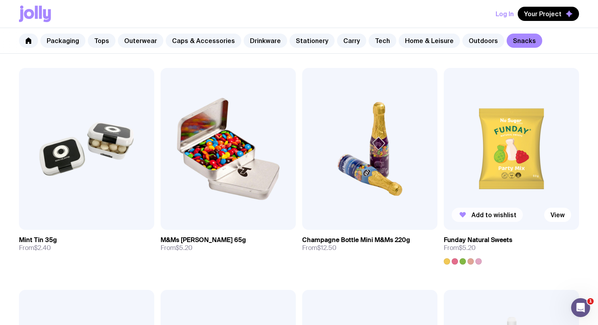
click at [486, 213] on span "Add to wishlist" at bounding box center [493, 215] width 45 height 8
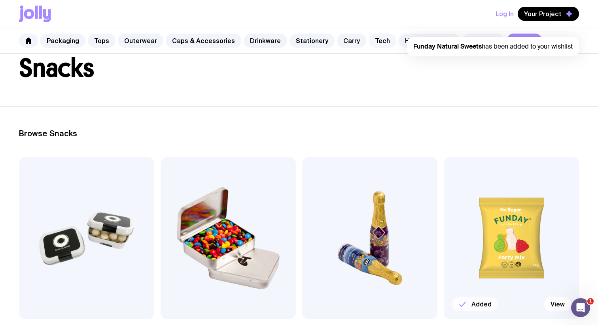
scroll to position [0, 0]
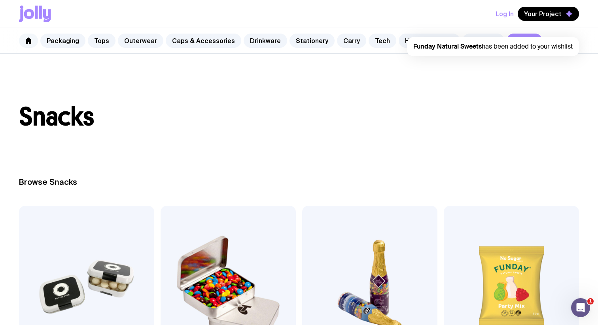
click at [27, 41] on icon at bounding box center [29, 41] width 6 height 6
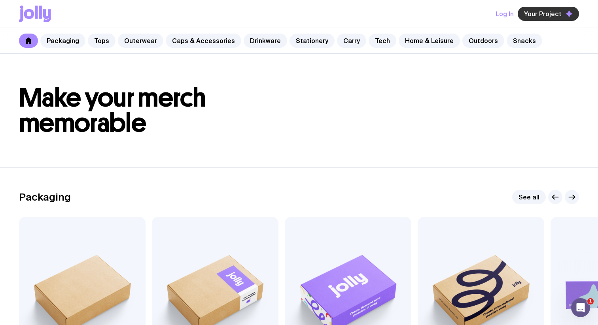
click at [532, 16] on span "Your Project" at bounding box center [543, 14] width 38 height 8
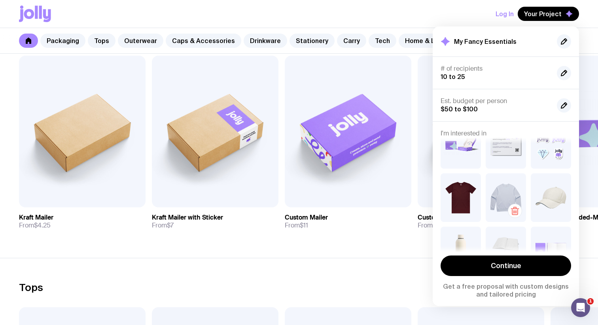
scroll to position [105, 0]
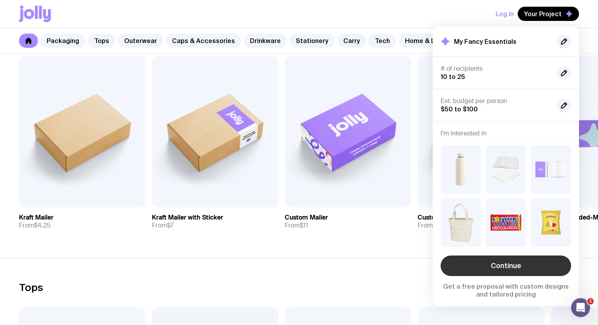
click at [476, 271] on link "Continue" at bounding box center [505, 266] width 130 height 21
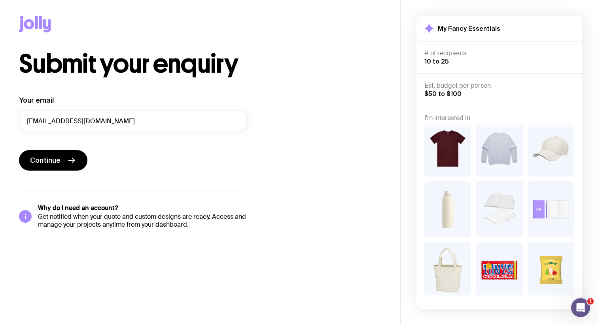
scroll to position [75, 0]
